Goal: Task Accomplishment & Management: Use online tool/utility

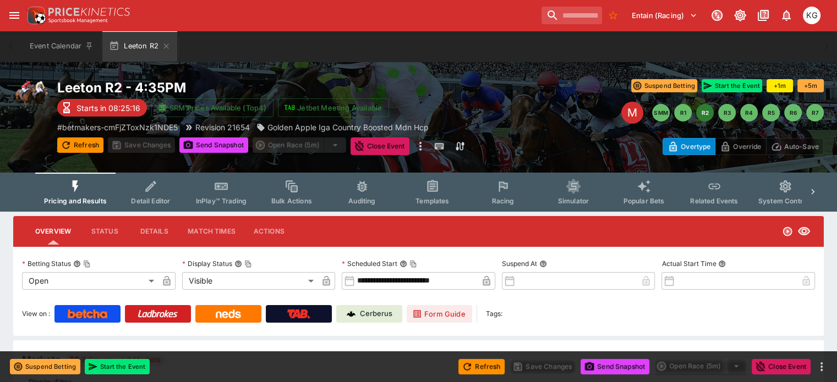
click at [514, 200] on span "Racing" at bounding box center [502, 201] width 23 height 8
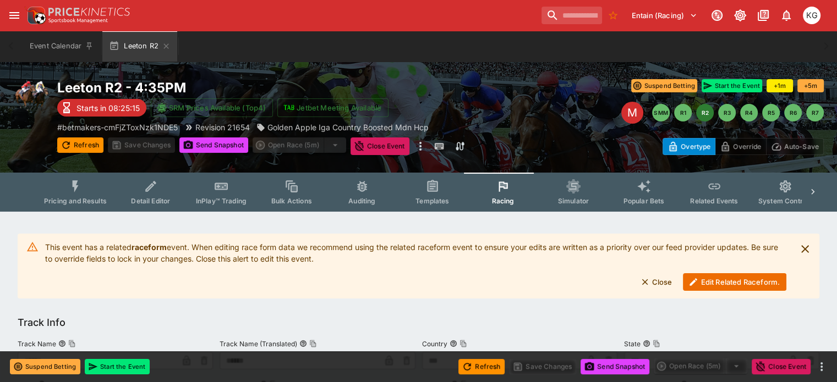
click at [724, 281] on button "Edit Related Raceform." at bounding box center [734, 282] width 103 height 18
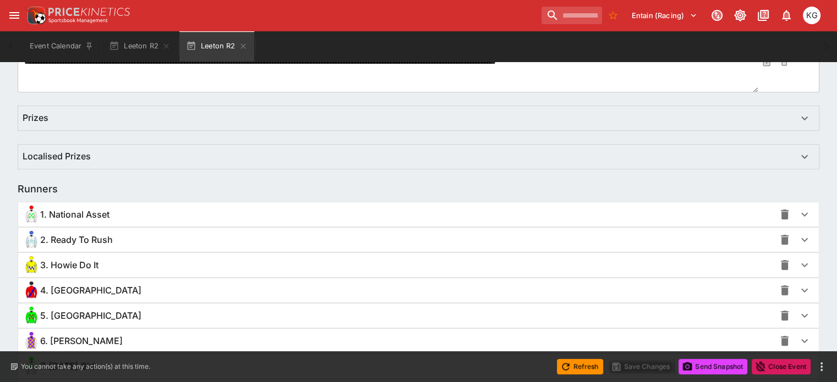
scroll to position [825, 0]
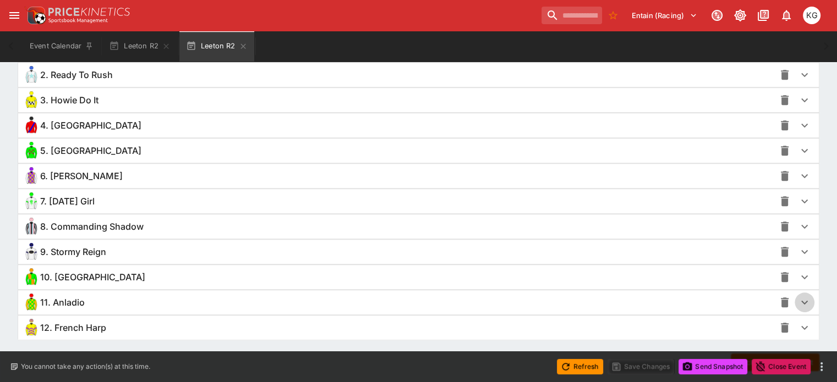
click at [798, 302] on icon "button" at bounding box center [804, 302] width 13 height 13
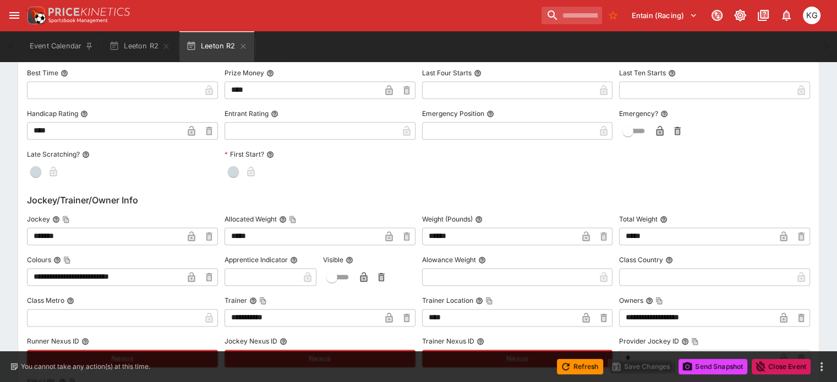
scroll to position [1266, 0]
click at [103, 234] on input "*******" at bounding box center [105, 236] width 156 height 18
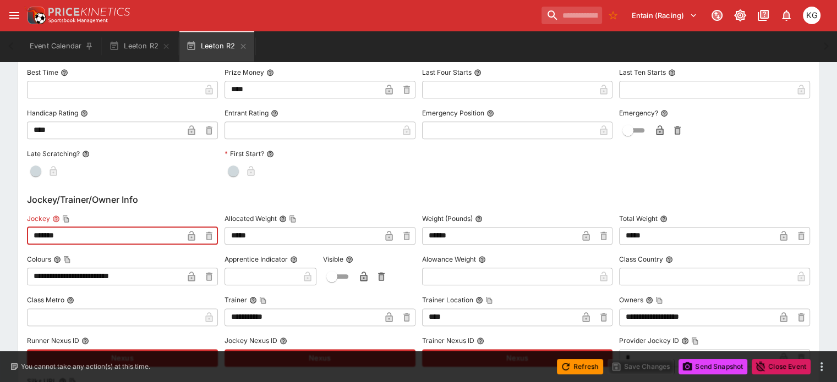
scroll to position [95, 0]
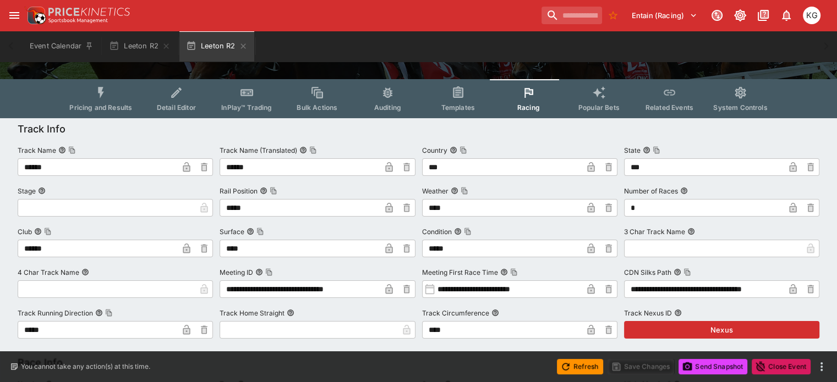
drag, startPoint x: 103, startPoint y: 234, endPoint x: -9, endPoint y: -80, distance: 333.3
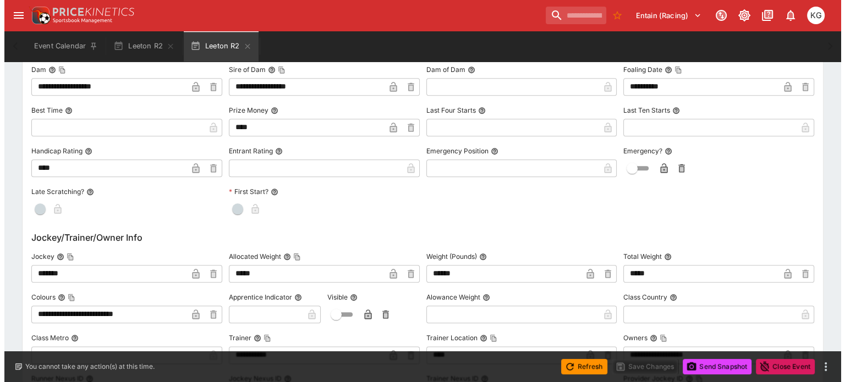
scroll to position [1266, 0]
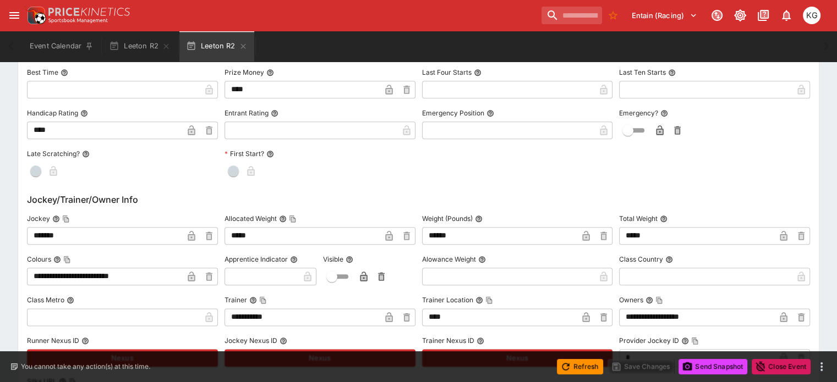
click at [118, 237] on input "*******" at bounding box center [105, 236] width 156 height 18
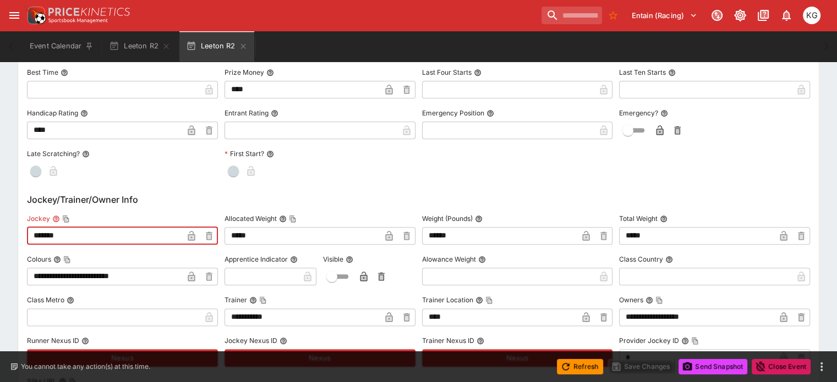
drag, startPoint x: 116, startPoint y: 236, endPoint x: 30, endPoint y: 235, distance: 85.8
type input "**********"
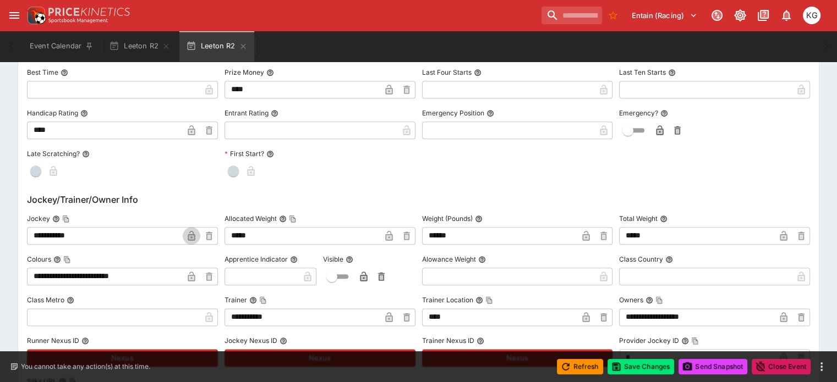
click at [194, 232] on icon "button" at bounding box center [191, 236] width 11 height 11
click at [643, 369] on button "Save Changes" at bounding box center [641, 366] width 67 height 15
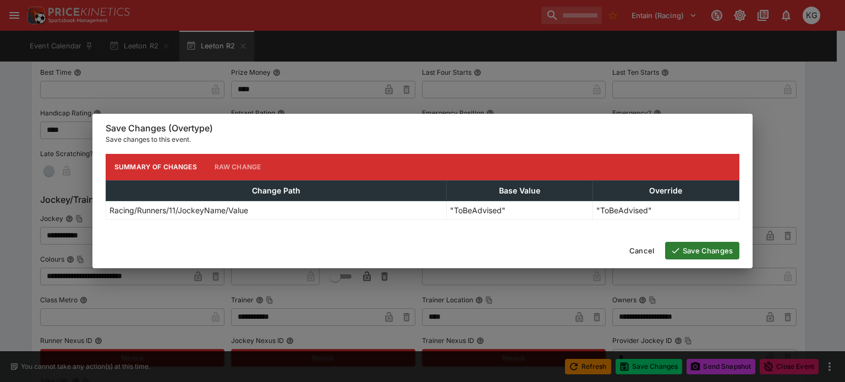
click at [703, 247] on button "Save Changes" at bounding box center [702, 251] width 74 height 18
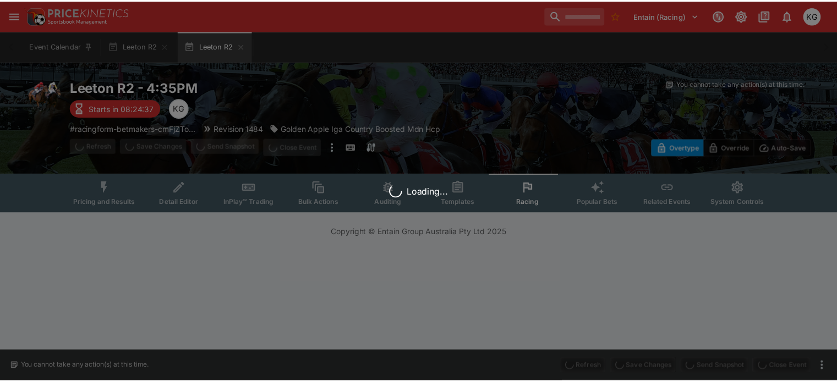
scroll to position [0, 0]
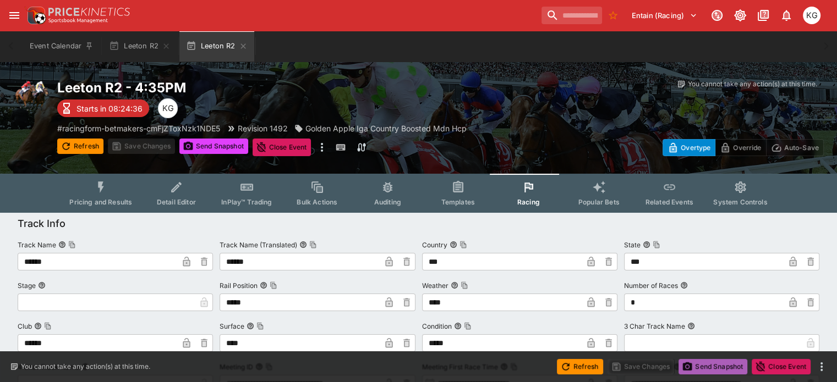
click at [719, 362] on button "Send Snapshot" at bounding box center [713, 366] width 69 height 15
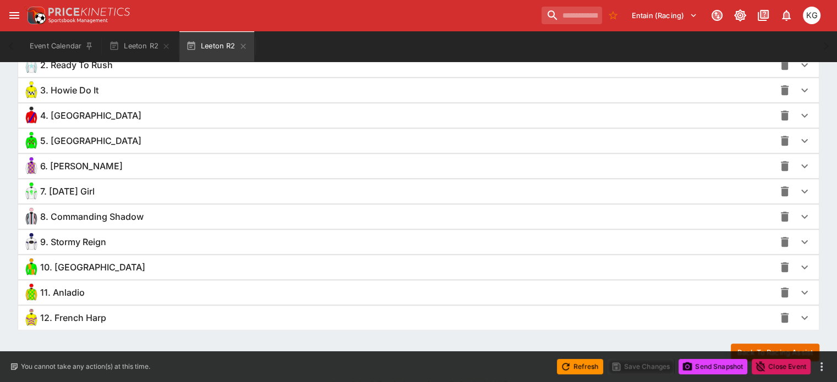
scroll to position [854, 0]
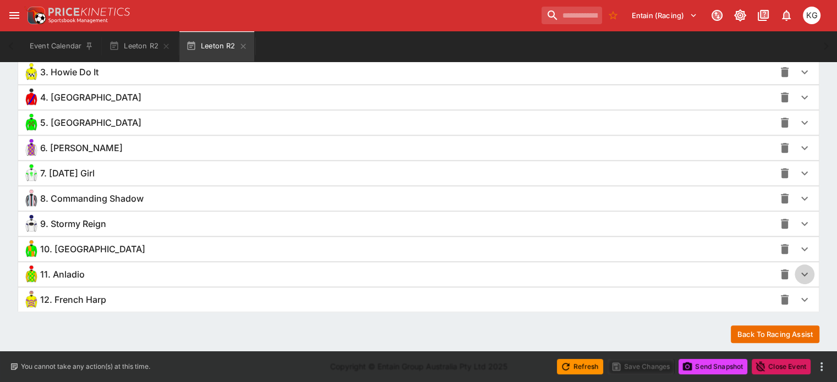
click at [798, 269] on icon "button" at bounding box center [804, 274] width 13 height 13
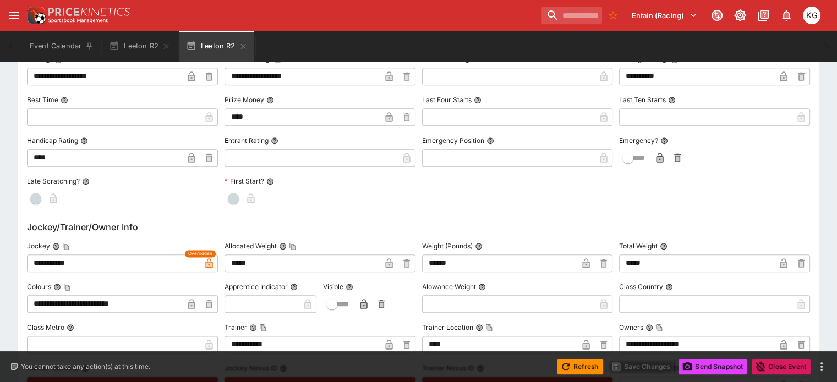
scroll to position [1239, 0]
click at [726, 366] on button "Send Snapshot" at bounding box center [713, 366] width 69 height 15
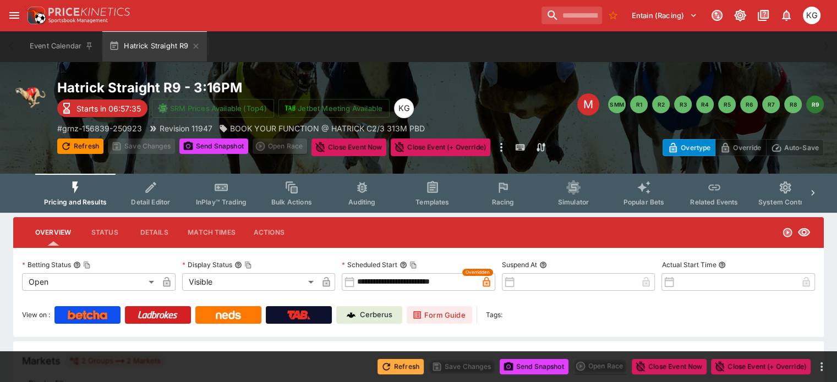
click at [397, 369] on button "Refresh" at bounding box center [401, 366] width 46 height 15
click at [528, 369] on button "Send Snapshot" at bounding box center [534, 366] width 69 height 15
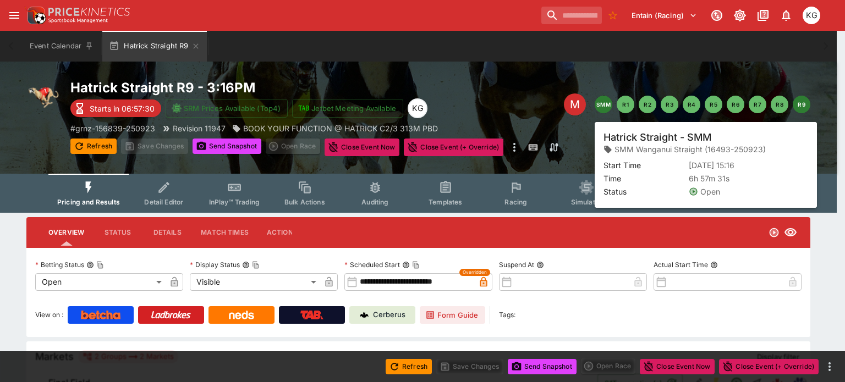
click at [606, 102] on button "SMM" at bounding box center [604, 105] width 18 height 18
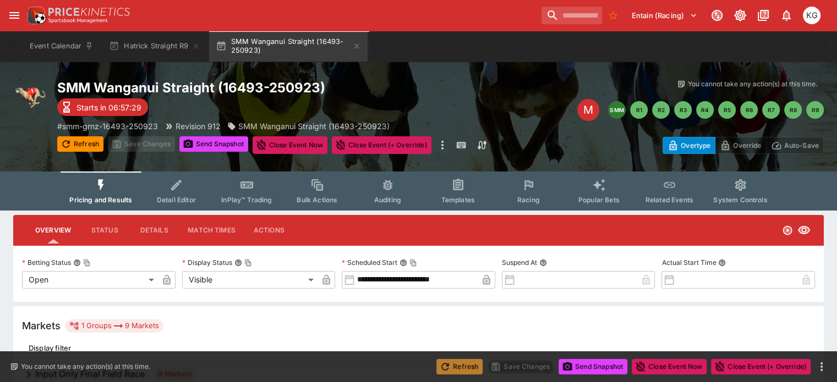
click at [459, 367] on button "Refresh" at bounding box center [459, 366] width 46 height 15
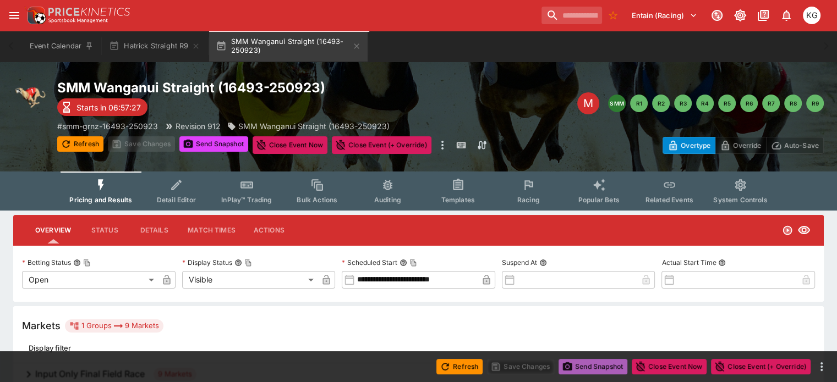
click at [595, 366] on button "Send Snapshot" at bounding box center [593, 366] width 69 height 15
